Goal: Use online tool/utility: Utilize a website feature to perform a specific function

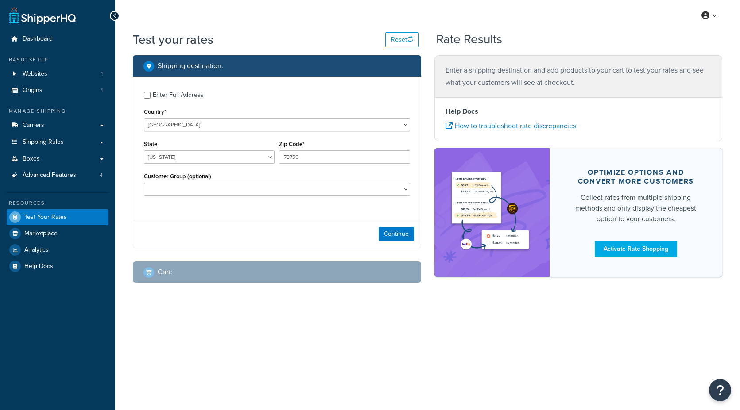
select select "[GEOGRAPHIC_DATA]"
click at [396, 235] on button "Continue" at bounding box center [396, 234] width 35 height 14
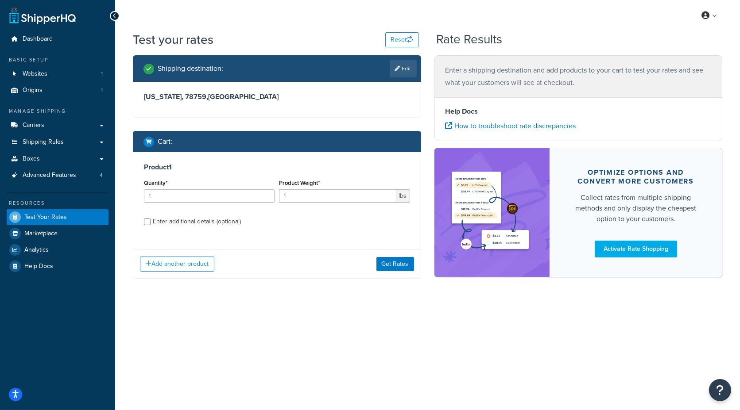
click at [207, 224] on div "Enter additional details (optional)" at bounding box center [197, 222] width 88 height 12
click at [151, 224] on input "Enter additional details (optional)" at bounding box center [147, 222] width 7 height 7
checkbox input "true"
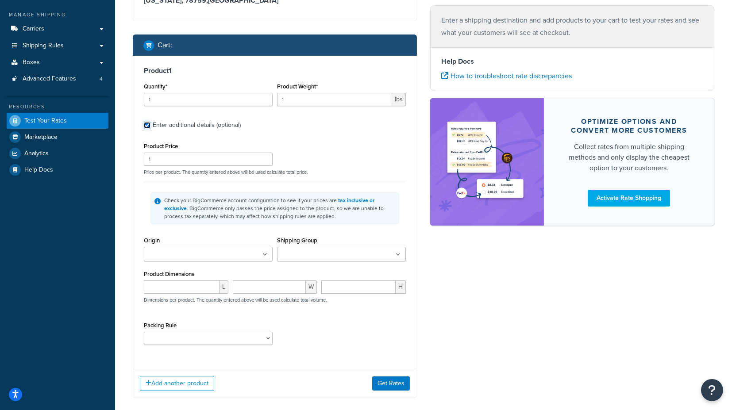
scroll to position [98, 0]
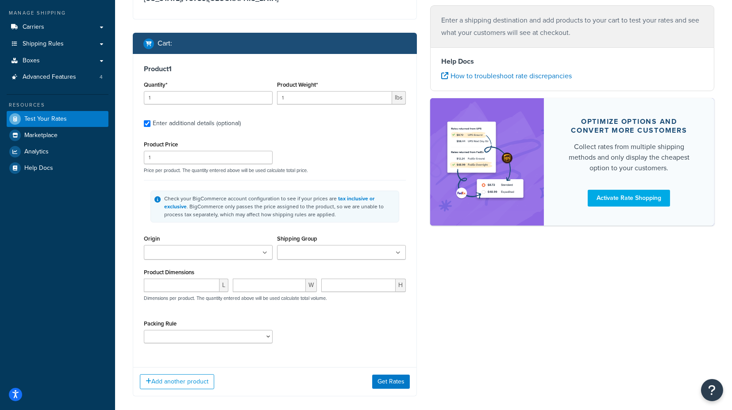
click at [213, 248] on input "Origin" at bounding box center [186, 253] width 78 height 10
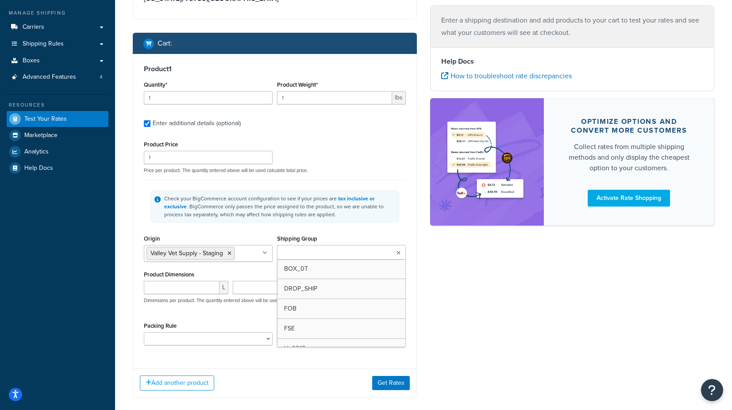
click at [300, 248] on input "Shipping Group" at bounding box center [319, 253] width 78 height 10
type input "f"
click at [403, 228] on div "Check your BigCommerce account configuration to see if your prices are tax incl…" at bounding box center [275, 206] width 262 height 53
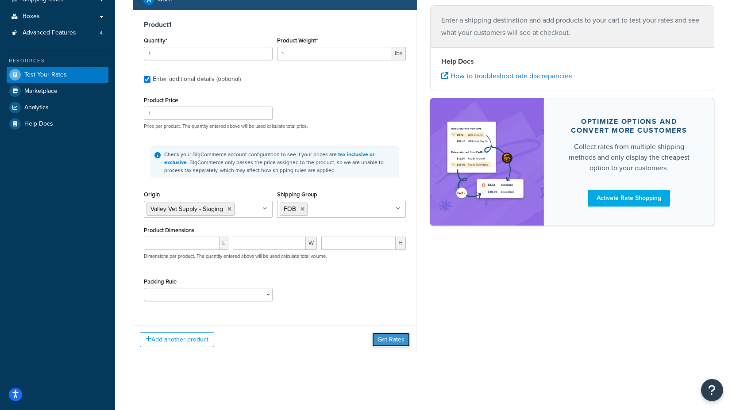
click at [397, 337] on button "Get Rates" at bounding box center [391, 340] width 38 height 14
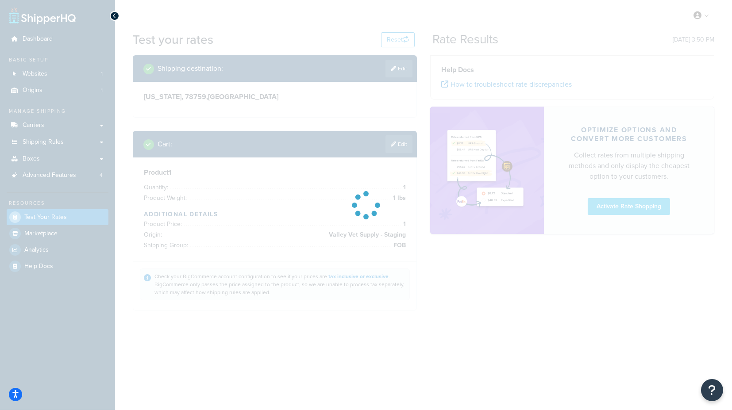
scroll to position [0, 0]
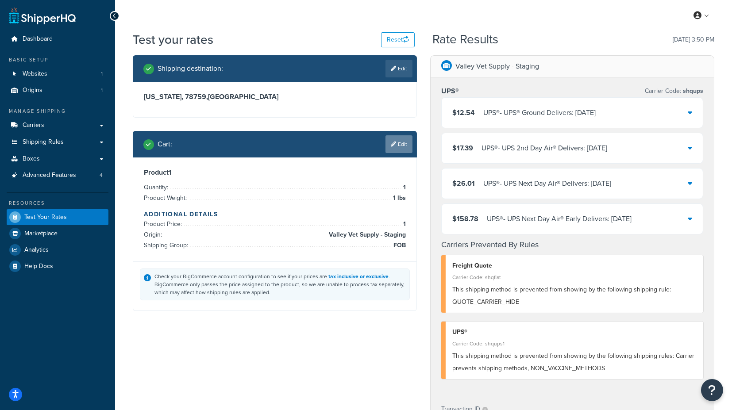
click at [405, 142] on link "Edit" at bounding box center [399, 144] width 27 height 18
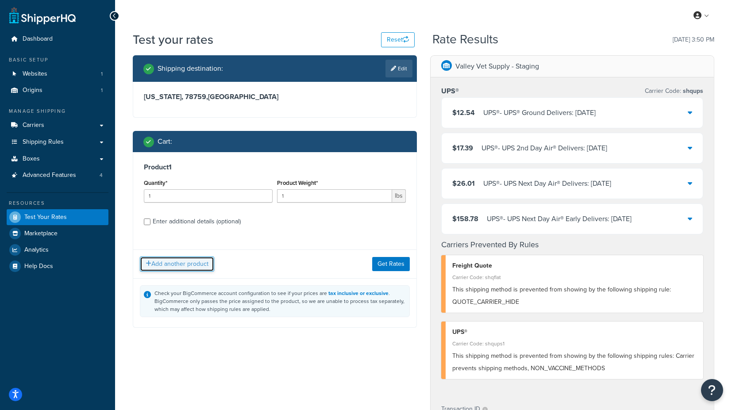
click at [195, 263] on button "Add another product" at bounding box center [177, 264] width 74 height 15
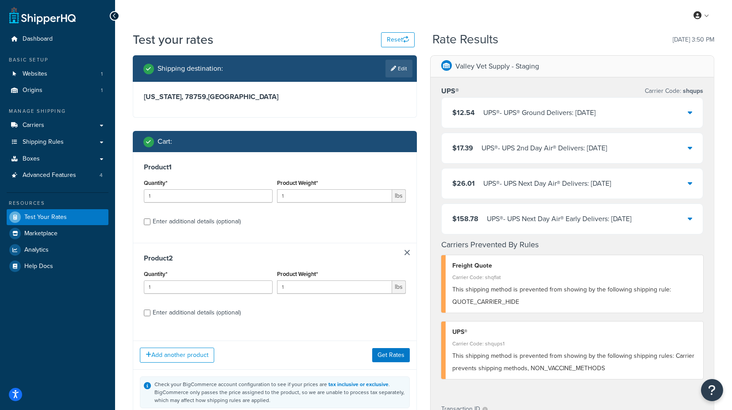
click at [210, 307] on div "Enter additional details (optional)" at bounding box center [197, 313] width 88 height 12
click at [151, 310] on input "Enter additional details (optional)" at bounding box center [147, 313] width 7 height 7
checkbox input "true"
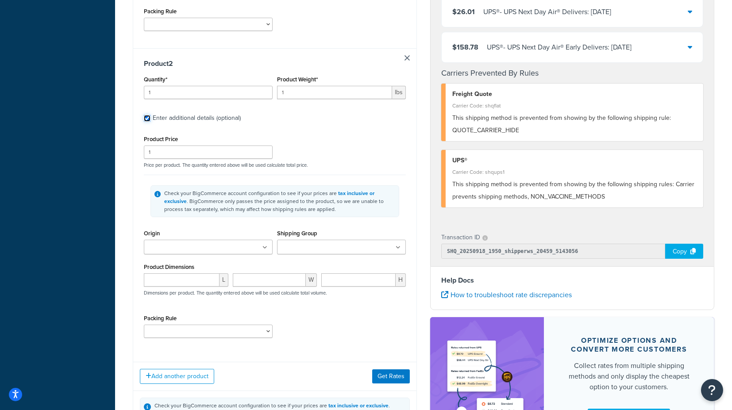
scroll to position [443, 0]
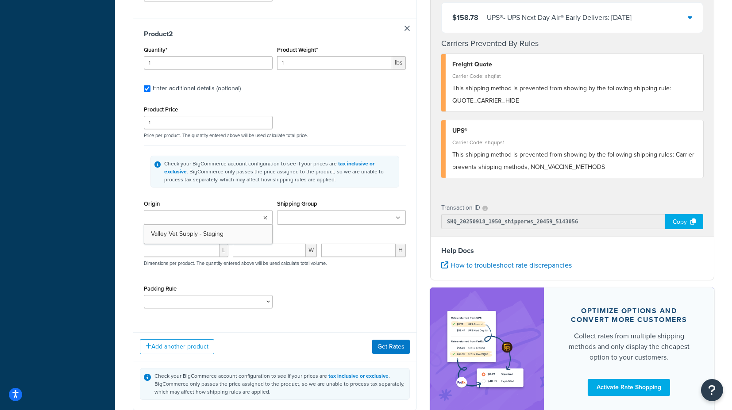
click at [200, 215] on input "Origin" at bounding box center [186, 218] width 78 height 10
drag, startPoint x: 201, startPoint y: 232, endPoint x: 206, endPoint y: 232, distance: 5.3
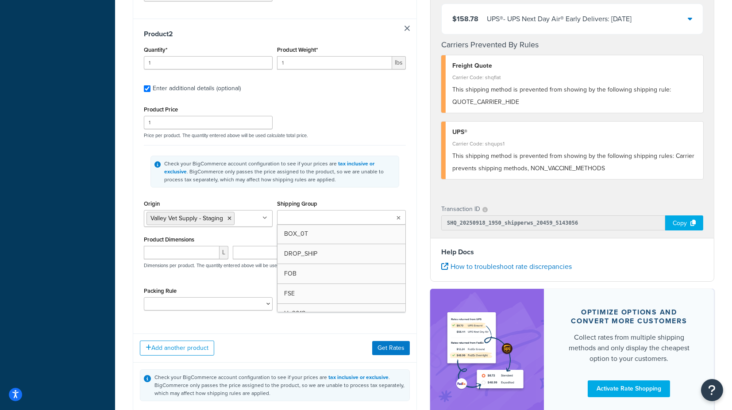
click at [290, 216] on input "Shipping Group" at bounding box center [319, 218] width 78 height 10
type input "f"
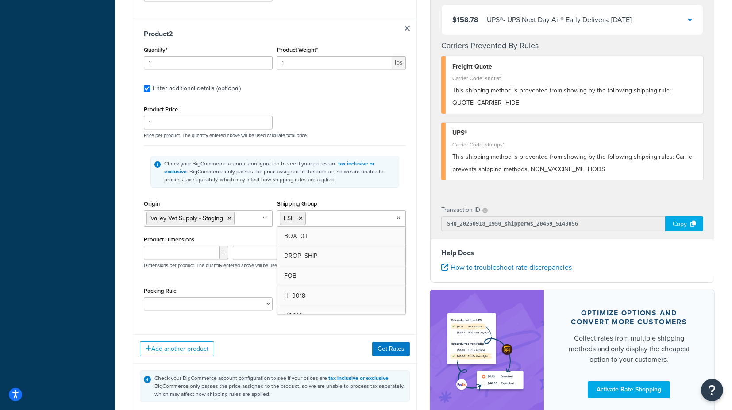
click at [350, 194] on div "Check your BigCommerce account configuration to see if your prices are tax incl…" at bounding box center [275, 171] width 262 height 53
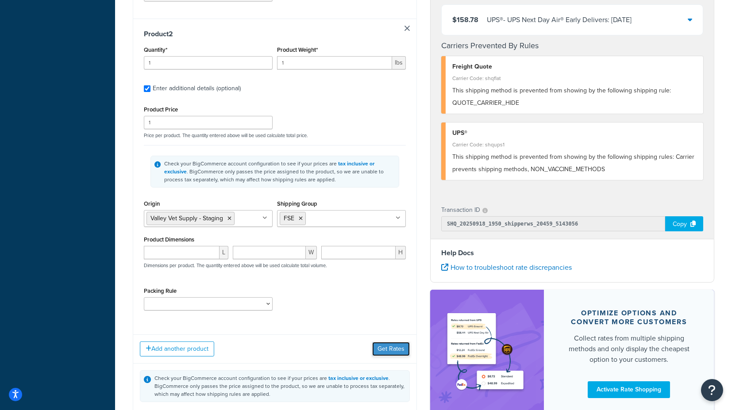
click at [390, 348] on button "Get Rates" at bounding box center [391, 349] width 38 height 14
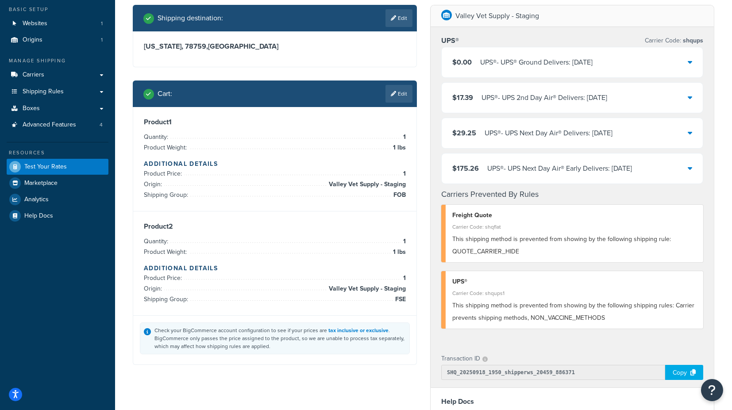
scroll to position [12, 0]
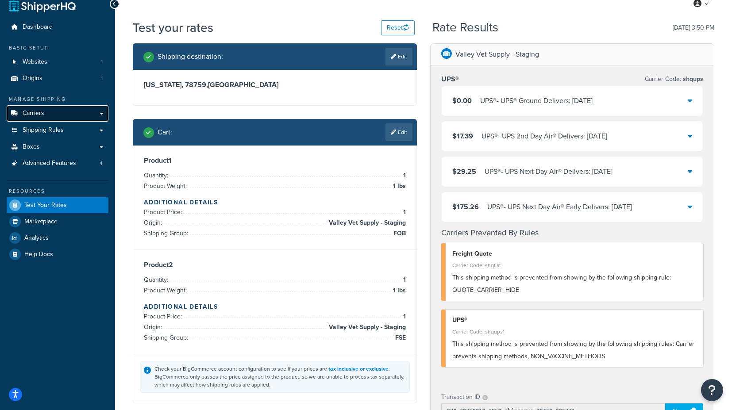
click at [89, 116] on link "Carriers" at bounding box center [58, 113] width 102 height 16
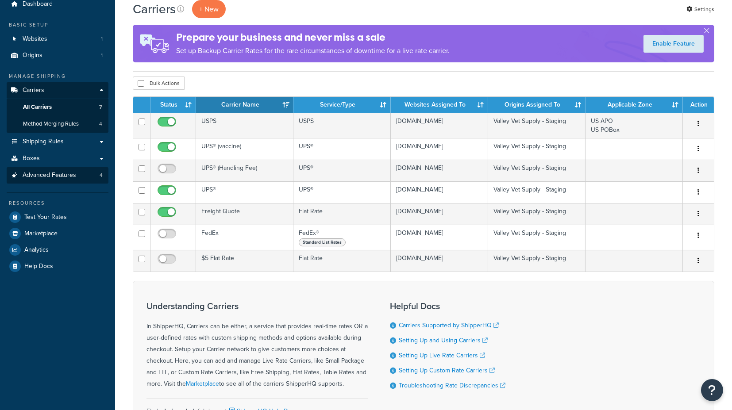
scroll to position [49, 0]
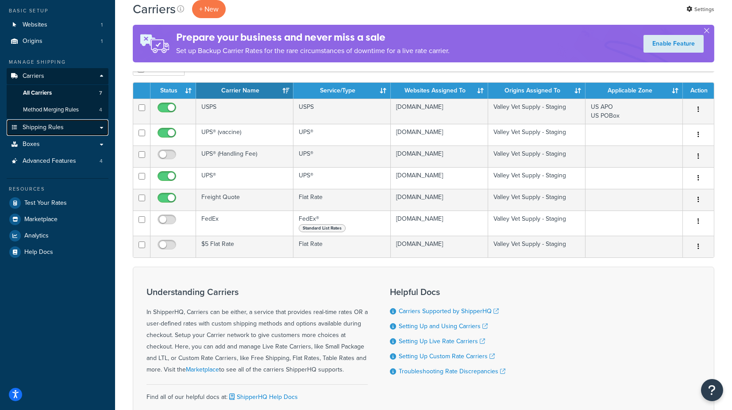
click at [72, 131] on link "Shipping Rules" at bounding box center [58, 128] width 102 height 16
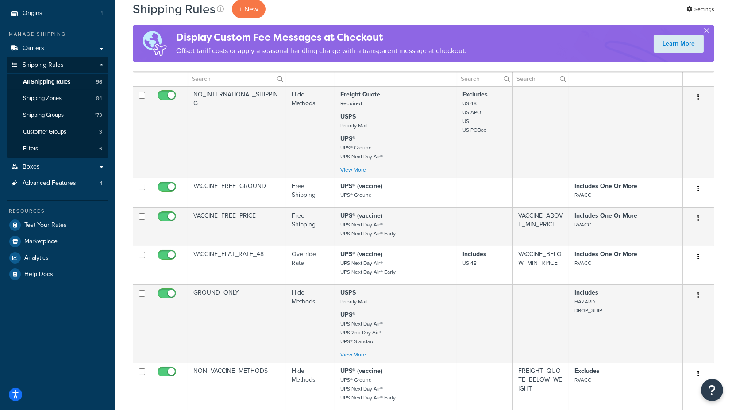
scroll to position [98, 0]
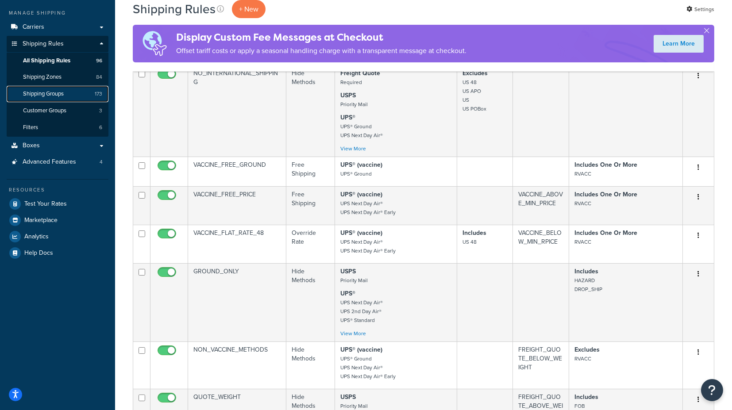
click at [67, 99] on link "Shipping Groups 173" at bounding box center [58, 94] width 102 height 16
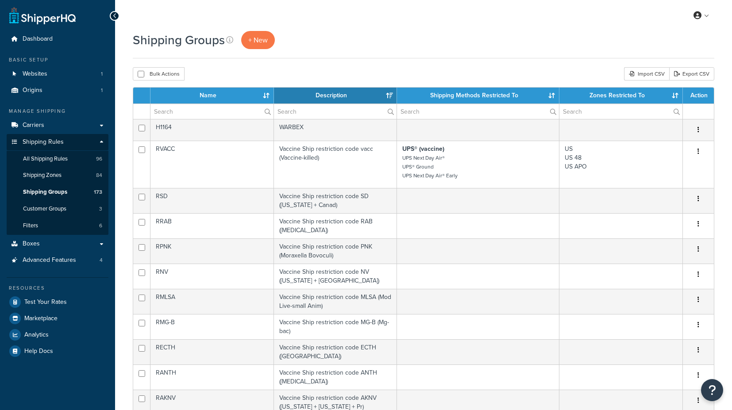
select select "15"
click at [207, 94] on th "Name" at bounding box center [213, 96] width 124 height 16
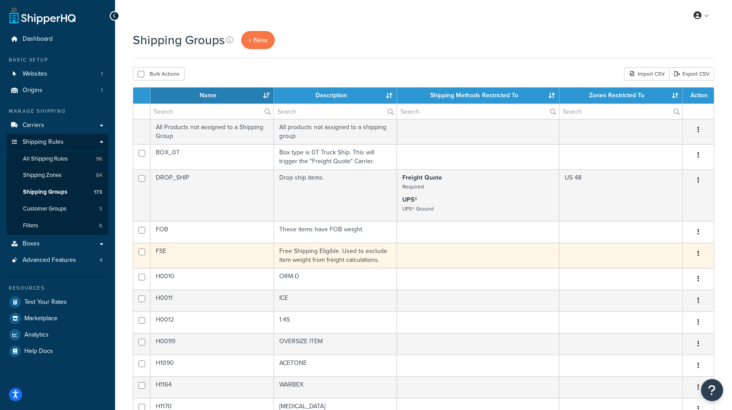
click at [203, 250] on td "FSE" at bounding box center [213, 255] width 124 height 25
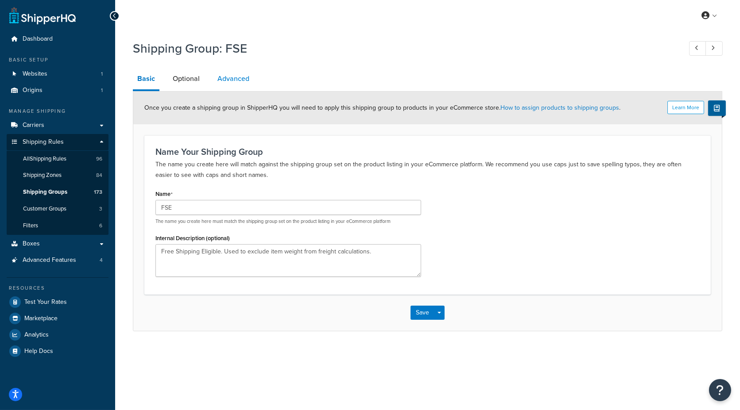
click at [239, 77] on link "Advanced" at bounding box center [233, 78] width 41 height 21
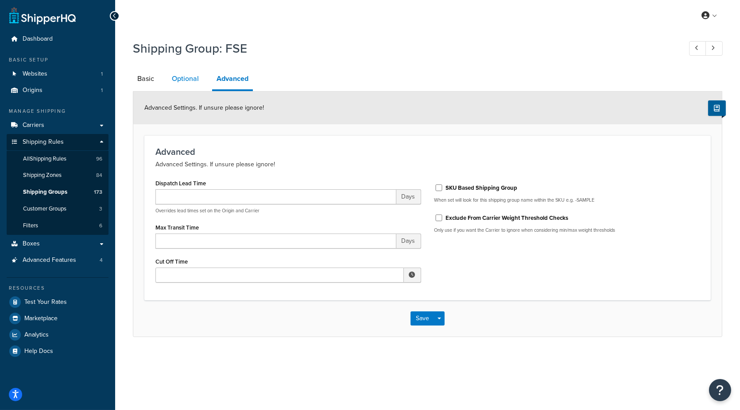
click at [180, 76] on link "Optional" at bounding box center [185, 78] width 36 height 21
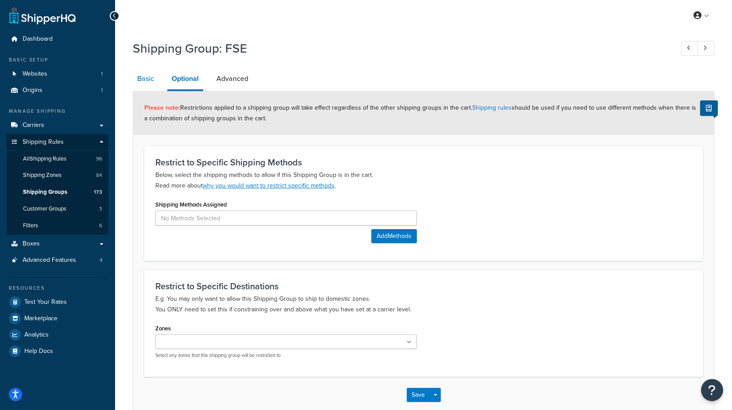
click at [151, 76] on link "Basic" at bounding box center [146, 78] width 26 height 21
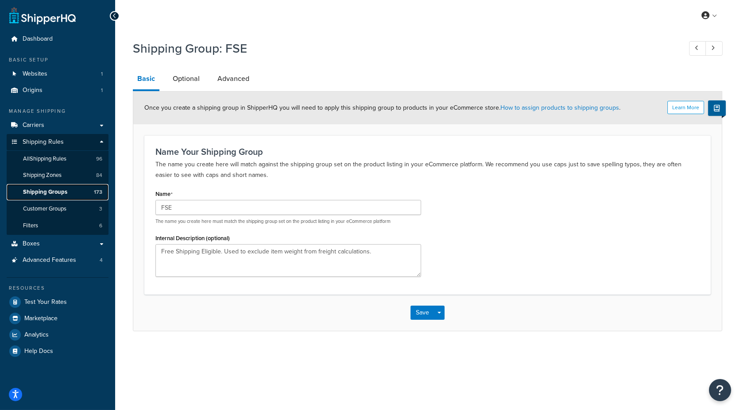
click at [66, 191] on span "Shipping Groups" at bounding box center [45, 193] width 44 height 8
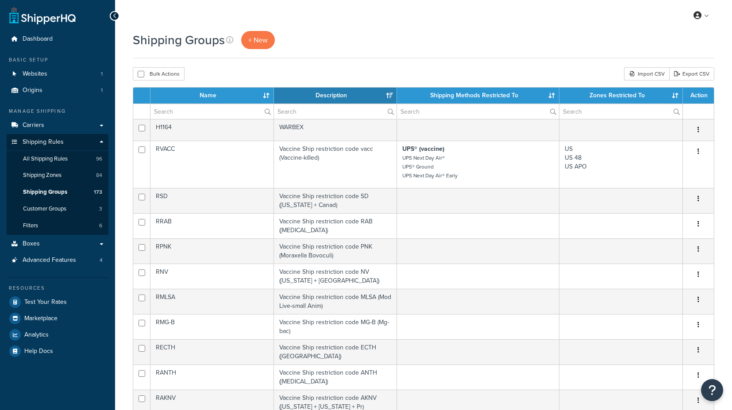
select select "15"
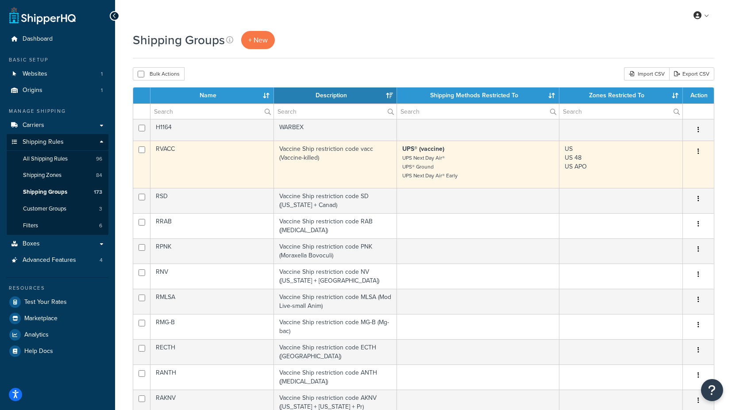
click at [173, 150] on td "RVACC" at bounding box center [213, 164] width 124 height 47
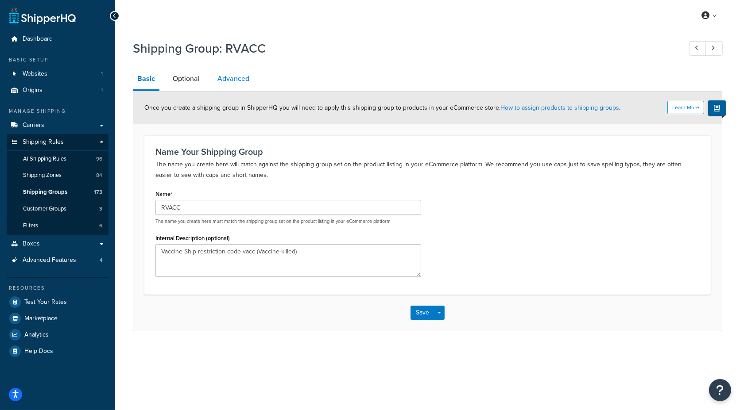
click at [236, 77] on link "Advanced" at bounding box center [233, 78] width 41 height 21
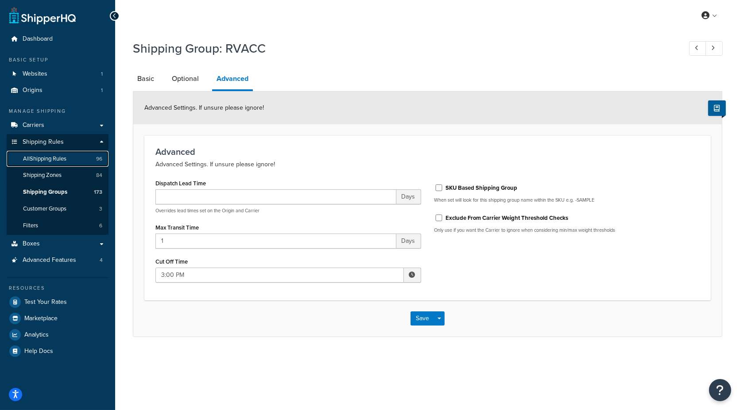
click at [52, 161] on span "All Shipping Rules" at bounding box center [44, 159] width 43 height 8
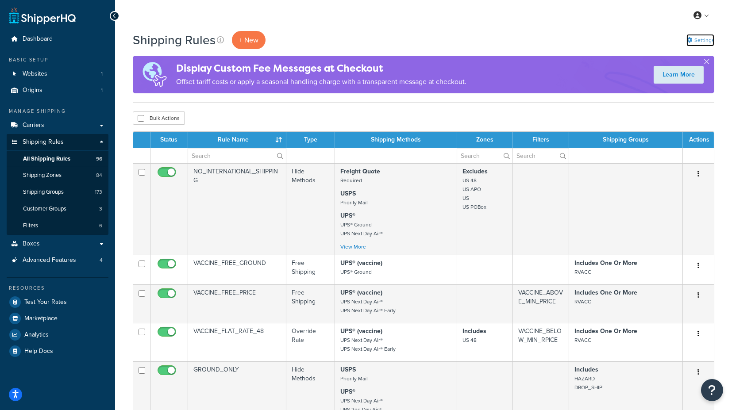
click at [707, 41] on link "Settings" at bounding box center [701, 40] width 28 height 12
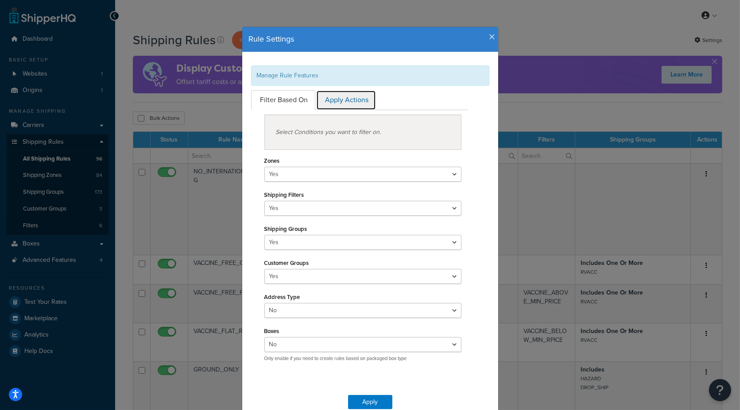
click at [347, 102] on link "Apply Actions" at bounding box center [346, 100] width 60 height 20
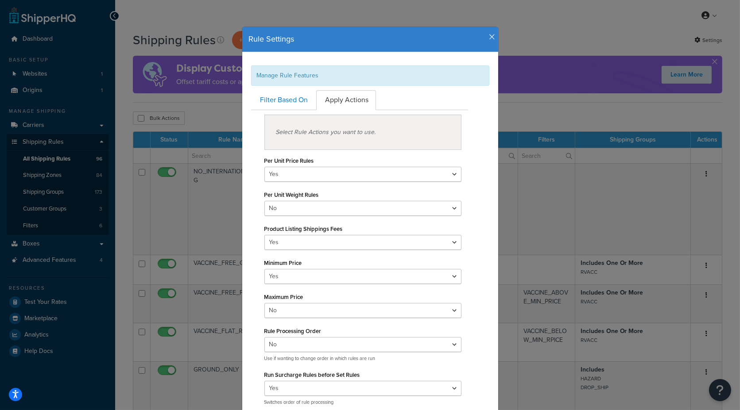
click at [489, 37] on icon "button" at bounding box center [492, 37] width 6 height 8
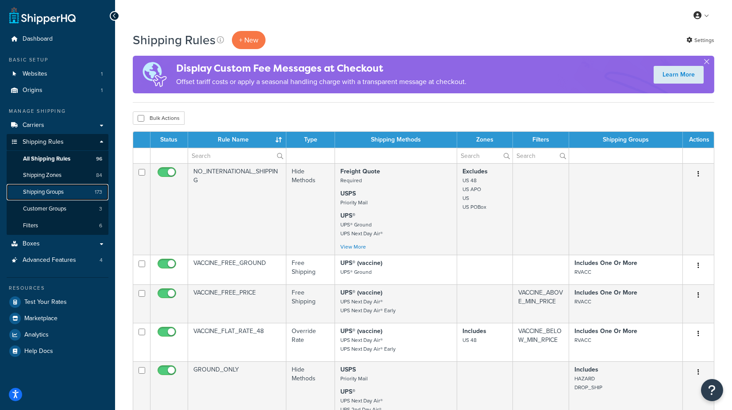
click at [67, 195] on link "Shipping Groups 173" at bounding box center [58, 192] width 102 height 16
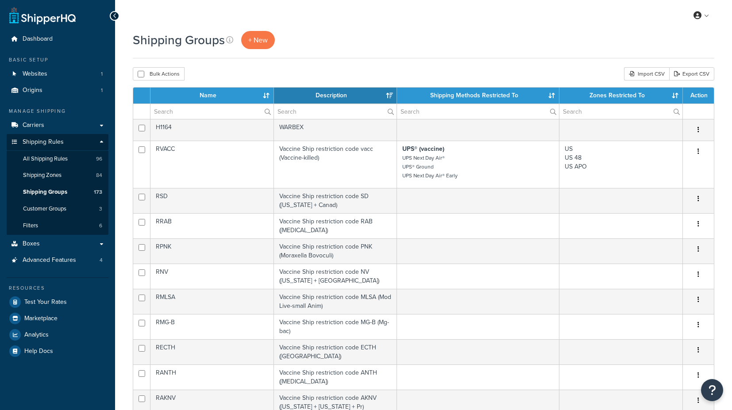
select select "15"
click at [549, 45] on div "Shipping Groups + New" at bounding box center [424, 40] width 582 height 18
click at [58, 303] on span "Test Your Rates" at bounding box center [45, 303] width 42 height 8
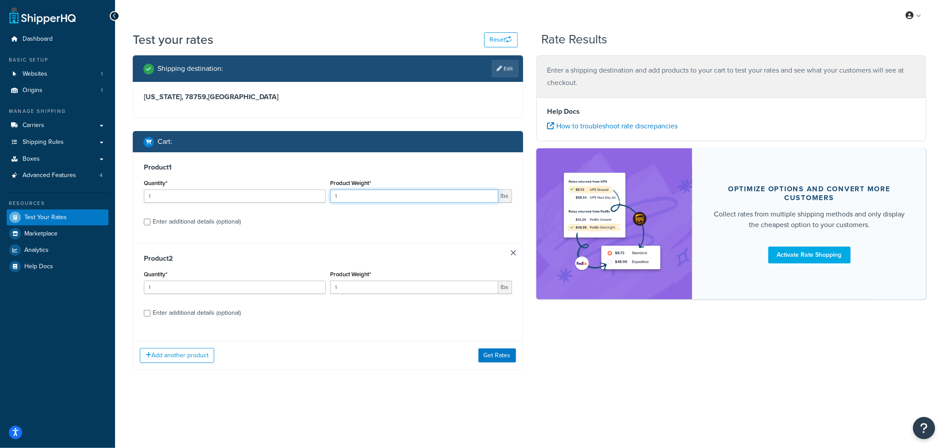
click at [344, 194] on input "1" at bounding box center [414, 195] width 168 height 13
drag, startPoint x: 353, startPoint y: 194, endPoint x: 328, endPoint y: 195, distance: 24.8
click at [328, 195] on div "Product Weight* 1 lbs" at bounding box center [421, 193] width 186 height 32
type input "2"
click at [498, 357] on button "Get Rates" at bounding box center [498, 355] width 38 height 14
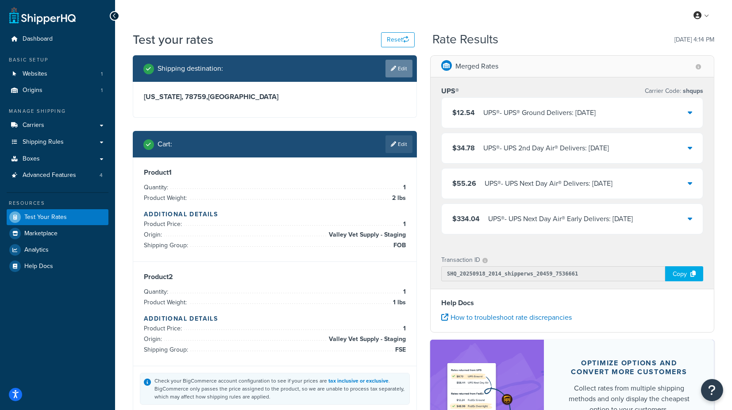
click at [401, 67] on link "Edit" at bounding box center [399, 69] width 27 height 18
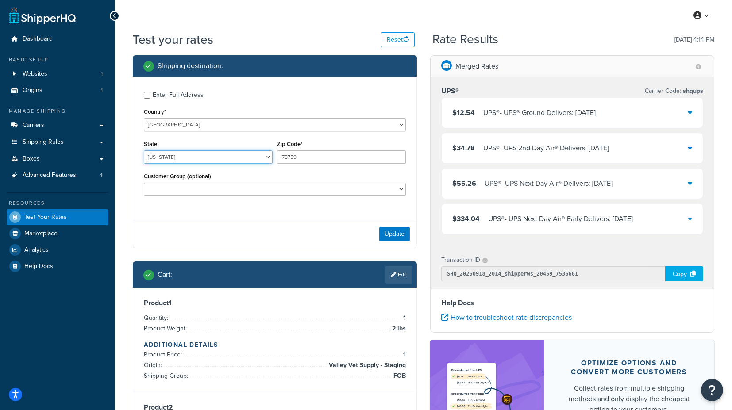
click at [243, 158] on select "Alabama Alaska American Samoa Arizona Arkansas Armed Forces Americas Armed Forc…" at bounding box center [208, 157] width 129 height 13
click at [236, 158] on select "Alabama Alaska American Samoa Arizona Arkansas Armed Forces Americas Armed Forc…" at bounding box center [208, 157] width 129 height 13
select select "KS"
click at [307, 161] on input "78759" at bounding box center [341, 157] width 129 height 13
drag, startPoint x: 303, startPoint y: 156, endPoint x: 259, endPoint y: 155, distance: 43.8
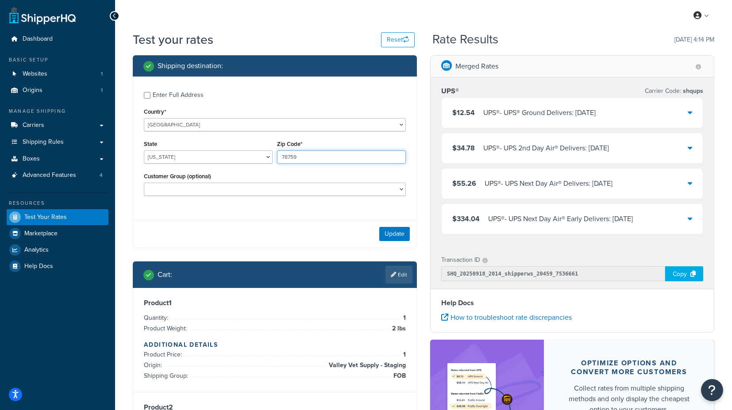
click at [259, 155] on div "State Alabama Alaska American Samoa Arizona Arkansas Armed Forces Americas Arme…" at bounding box center [275, 154] width 267 height 32
type input "66061"
click at [390, 233] on button "Update" at bounding box center [394, 234] width 31 height 14
